Goal: Navigation & Orientation: Find specific page/section

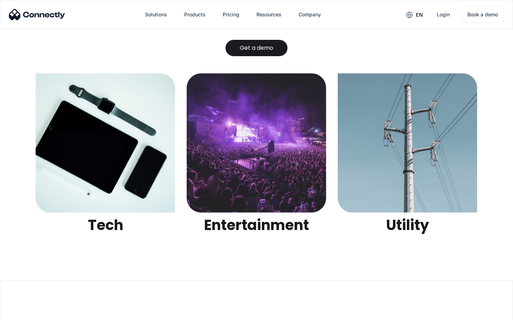
scroll to position [2246, 0]
